Goal: Go to known website: Go to known website

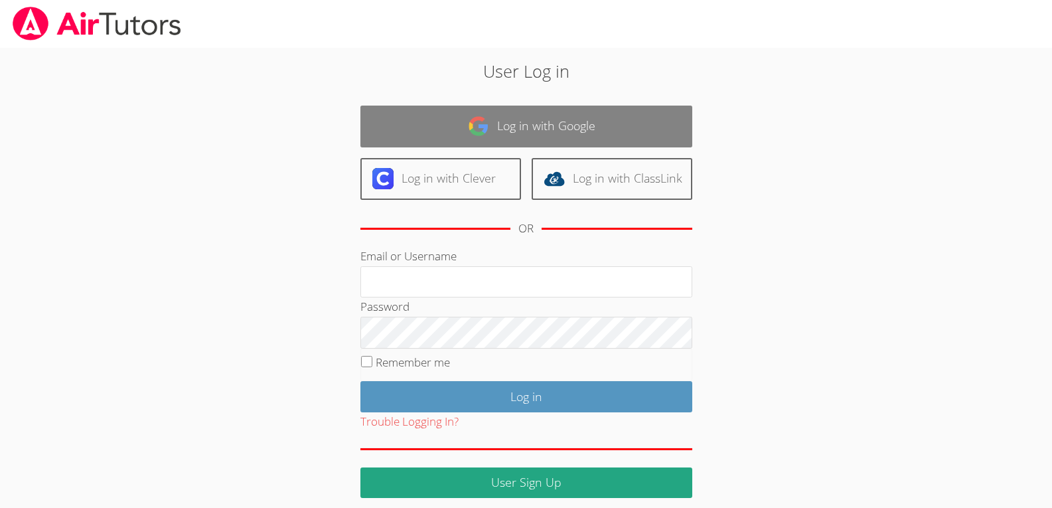
click at [511, 122] on link "Log in with Google" at bounding box center [526, 127] width 332 height 42
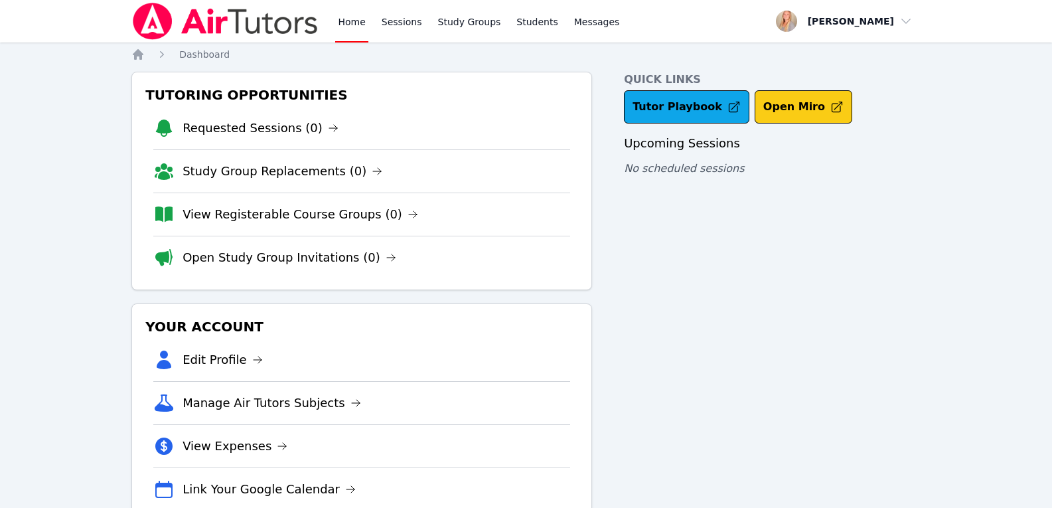
click at [771, 106] on button "Open Miro" at bounding box center [804, 106] width 98 height 33
